Goal: Transaction & Acquisition: Download file/media

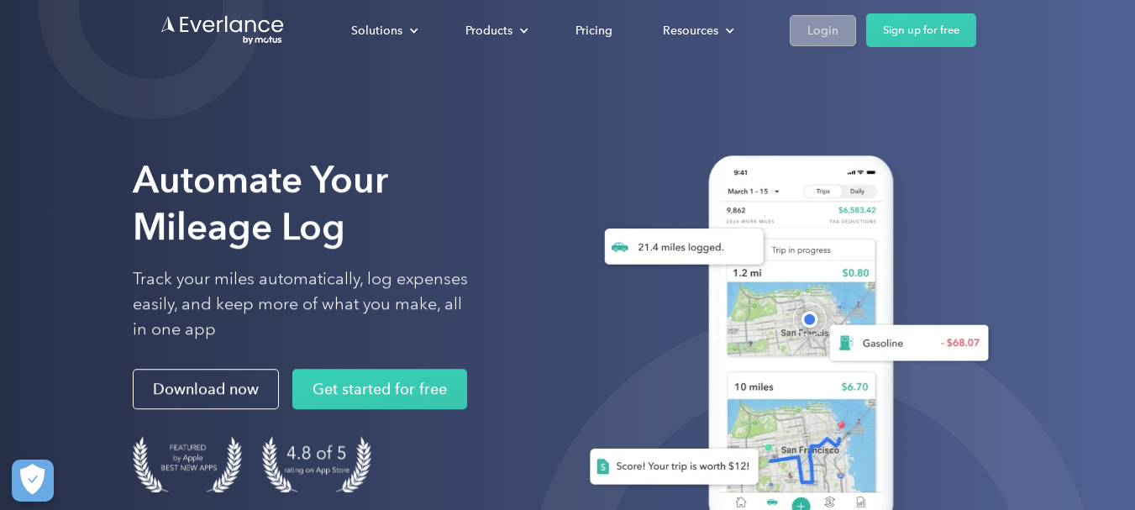
click at [805, 38] on link "Login" at bounding box center [823, 30] width 66 height 31
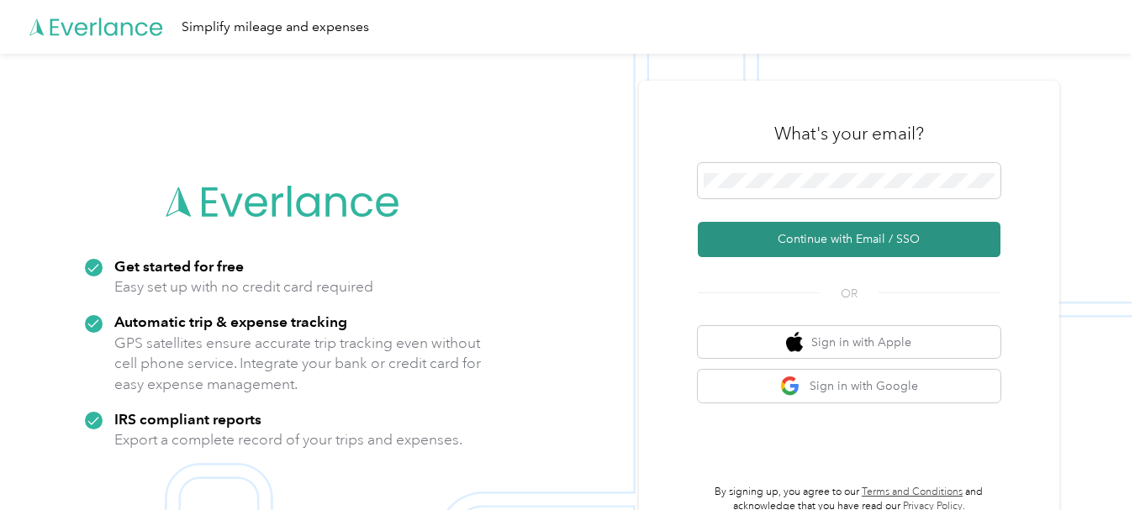
click at [861, 235] on button "Continue with Email / SSO" at bounding box center [849, 239] width 303 height 35
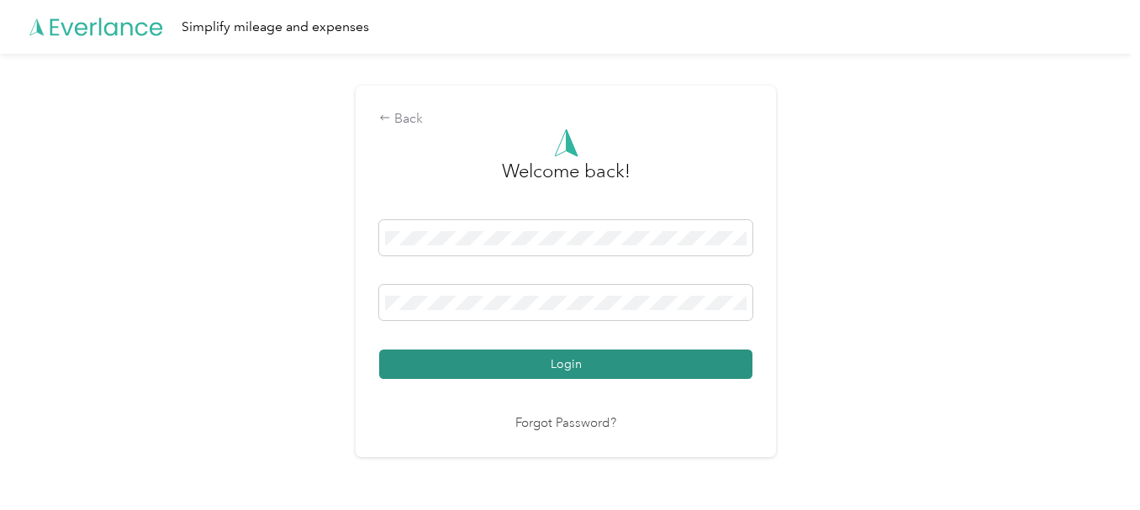
click at [549, 374] on button "Login" at bounding box center [565, 364] width 373 height 29
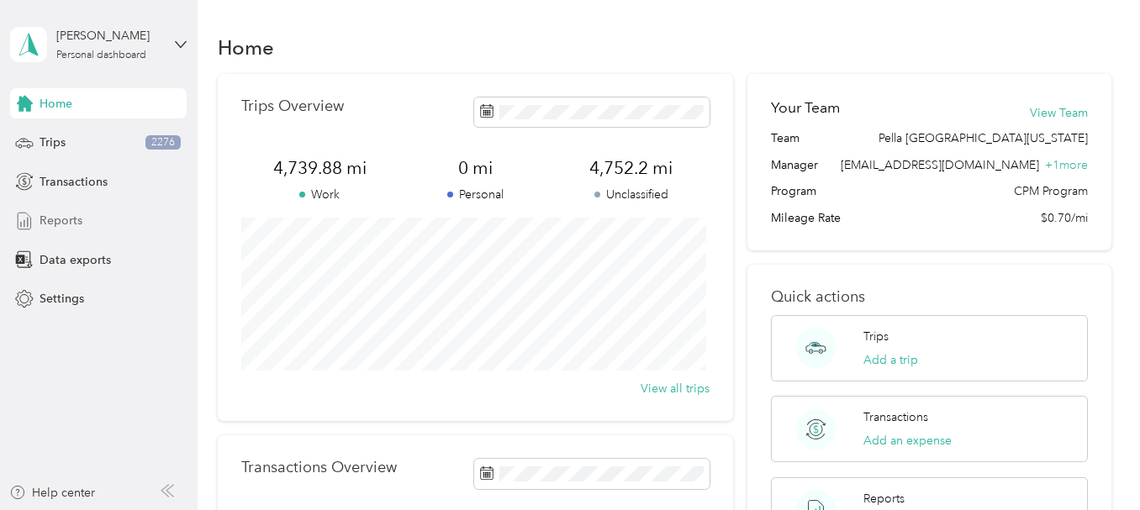
click at [59, 222] on span "Reports" at bounding box center [61, 221] width 43 height 18
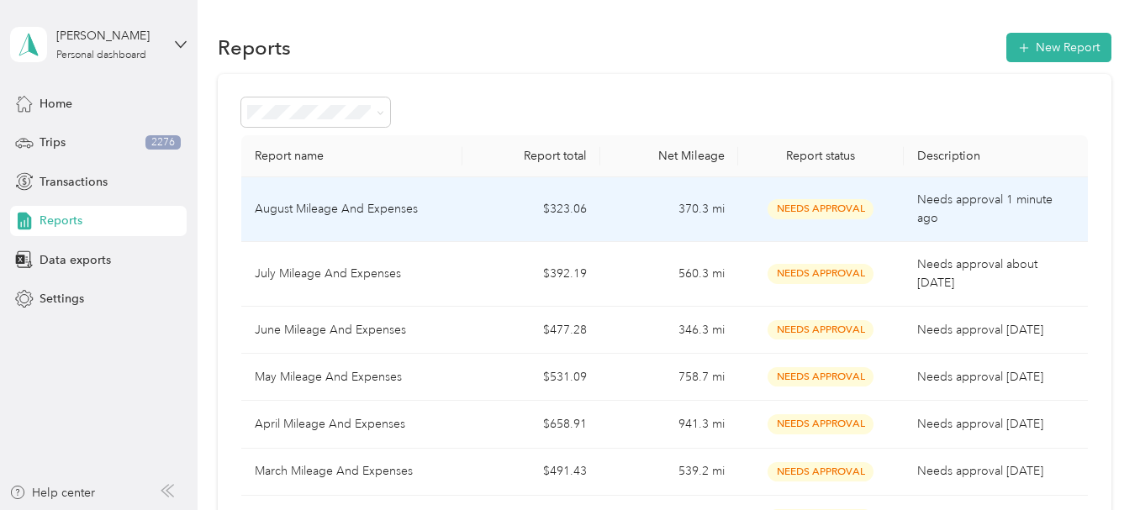
click at [398, 207] on p "August Mileage And Expenses" at bounding box center [336, 209] width 163 height 18
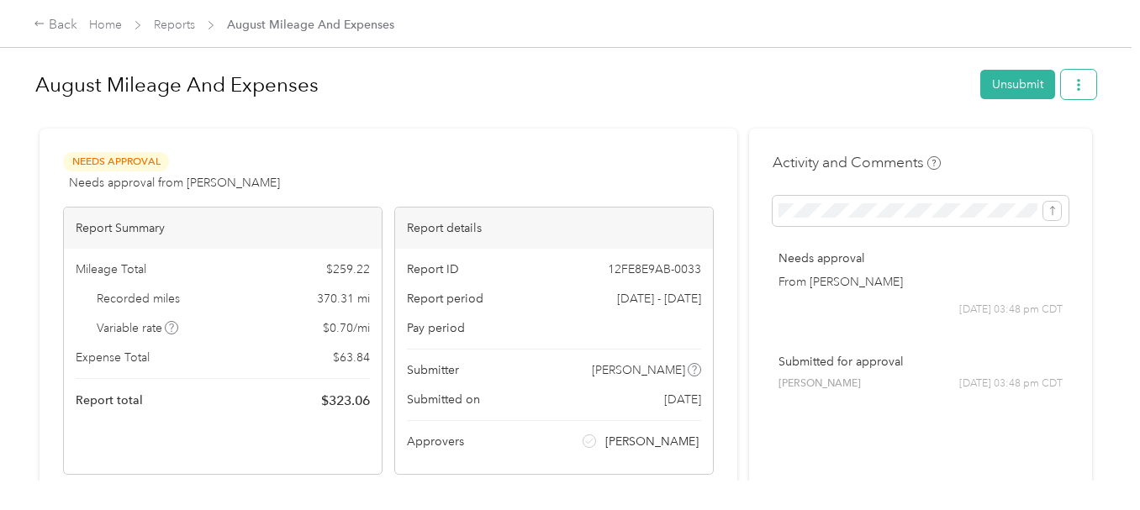
click at [1077, 90] on icon "button" at bounding box center [1078, 85] width 3 height 12
click at [1035, 147] on span "Download" at bounding box center [1025, 147] width 55 height 18
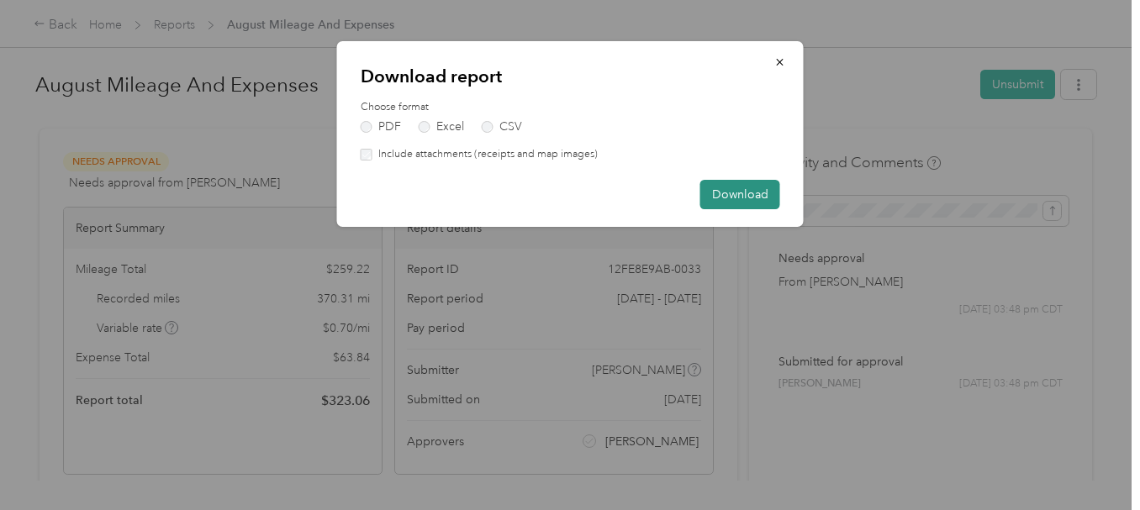
click at [735, 198] on button "Download" at bounding box center [740, 194] width 80 height 29
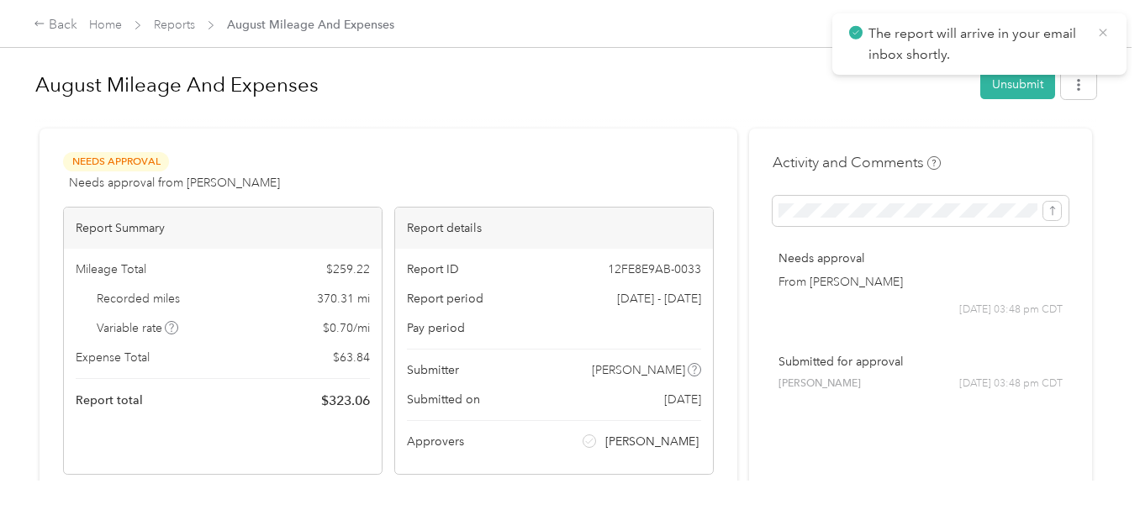
click at [1103, 30] on icon at bounding box center [1102, 32] width 13 height 15
